Goal: Navigation & Orientation: Go to known website

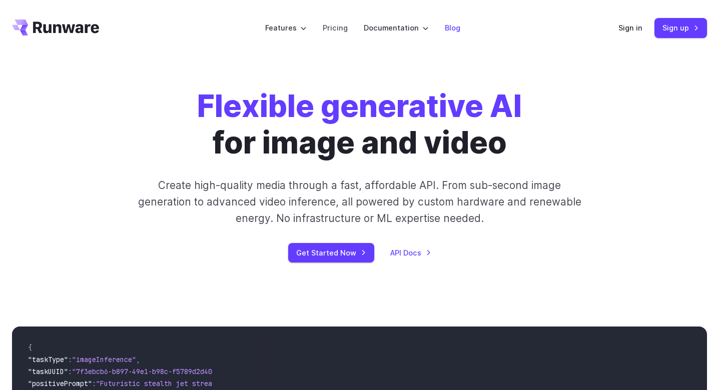
click at [456, 30] on link "Blog" at bounding box center [453, 28] width 16 height 12
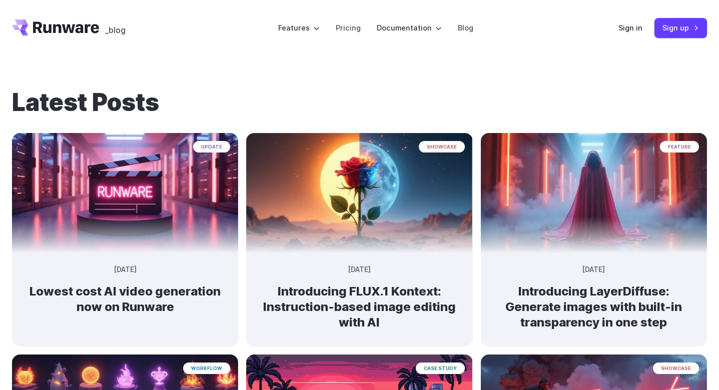
click at [60, 35] on icon "Go to /" at bounding box center [55, 28] width 87 height 16
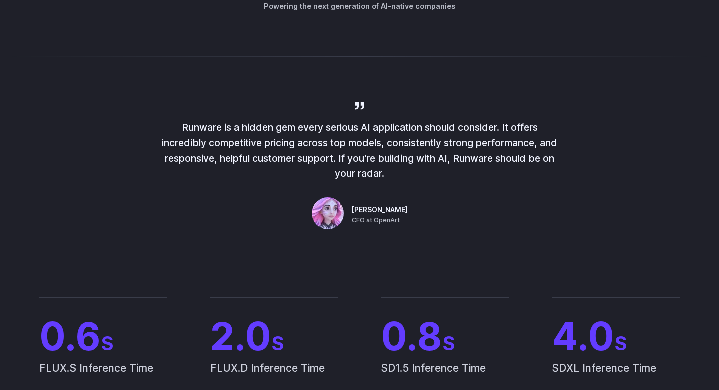
scroll to position [585, 0]
